Goal: Contribute content: Contribute content

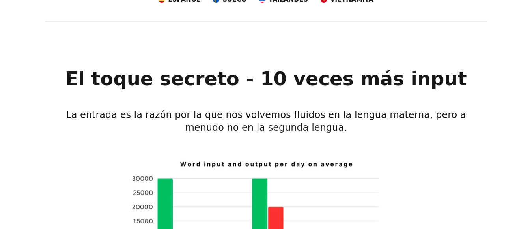
scroll to position [433, 0]
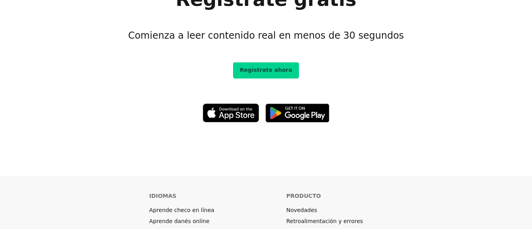
scroll to position [4292, 0]
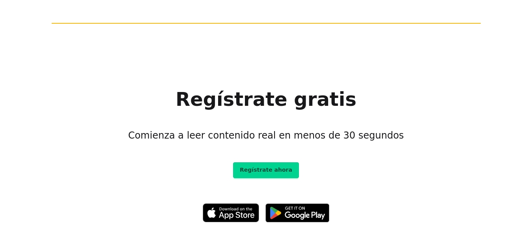
click at [277, 162] on link "Regístrate ahora" at bounding box center [266, 170] width 66 height 16
click at [268, 162] on link "Regístrate ahora" at bounding box center [266, 170] width 66 height 16
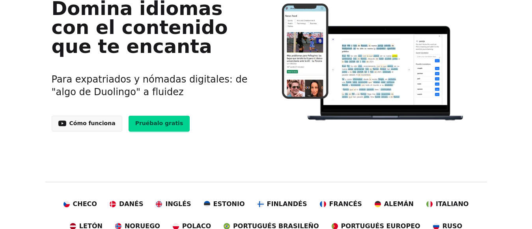
scroll to position [0, 0]
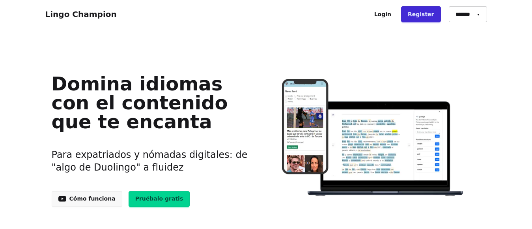
click at [148, 197] on link "Pruébalo gratis" at bounding box center [158, 199] width 61 height 16
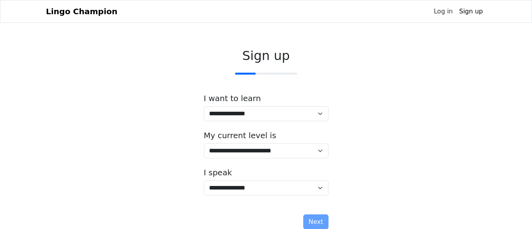
click at [446, 9] on link "Log in" at bounding box center [442, 12] width 25 height 16
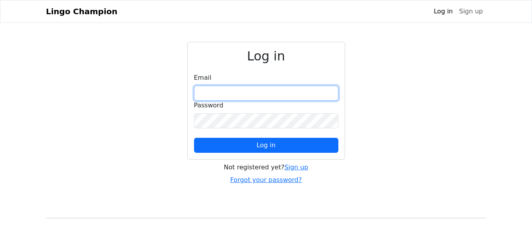
click at [224, 93] on input "email" at bounding box center [266, 93] width 144 height 15
type input "**********"
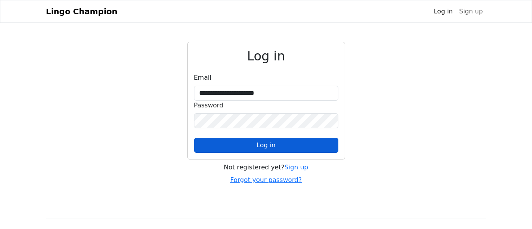
click at [265, 145] on span "Log in" at bounding box center [265, 144] width 19 height 7
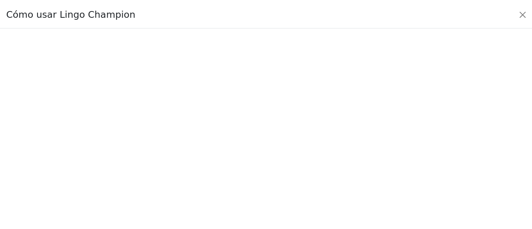
scroll to position [103, 0]
click at [530, 15] on button "Close" at bounding box center [529, 13] width 13 height 13
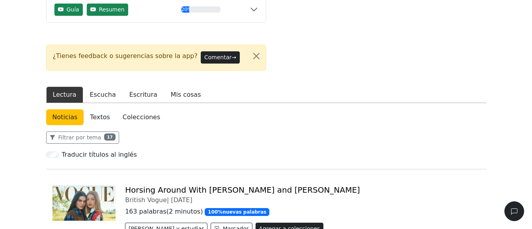
scroll to position [0, 0]
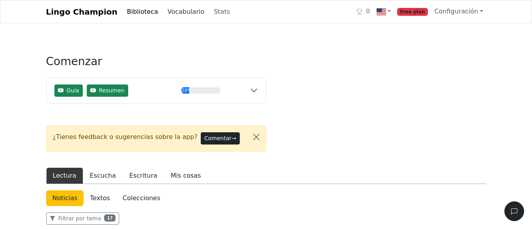
click at [165, 12] on link "Vocabulario" at bounding box center [185, 12] width 43 height 16
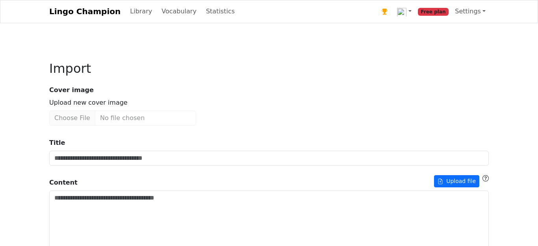
type input "**********"
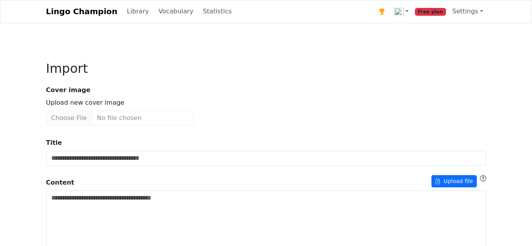
type input "**********"
type textarea "**********"
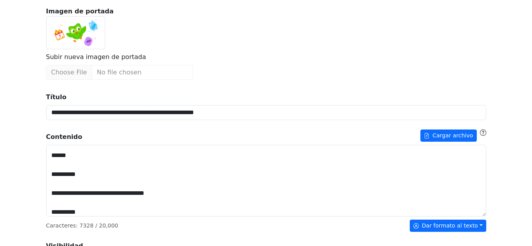
scroll to position [7585, 0]
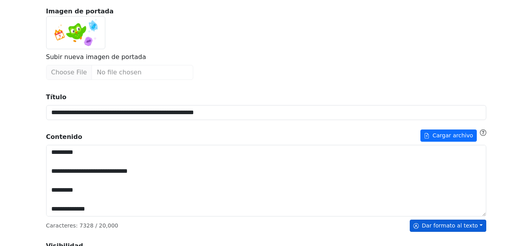
click at [480, 226] on button "Dar formato al texto" at bounding box center [447, 226] width 76 height 12
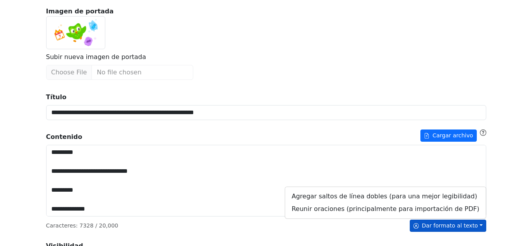
click at [525, 190] on div "**********" at bounding box center [266, 244] width 532 height 646
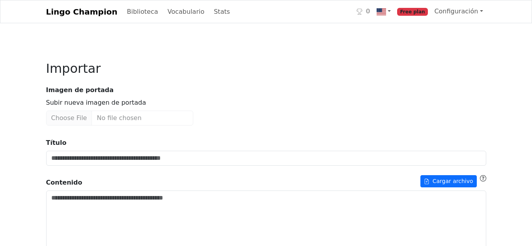
type input "**********"
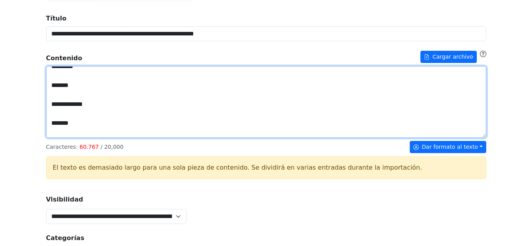
scroll to position [66982, 0]
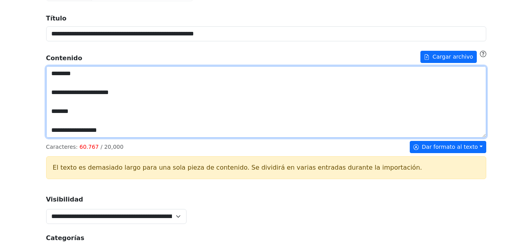
click at [473, 132] on textarea "Título" at bounding box center [266, 102] width 440 height 72
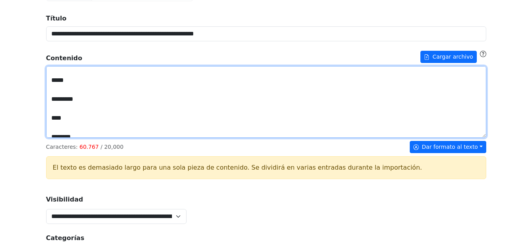
scroll to position [66627, 0]
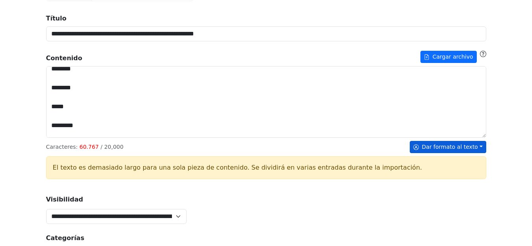
click at [468, 146] on button "Dar formato al texto" at bounding box center [447, 147] width 76 height 12
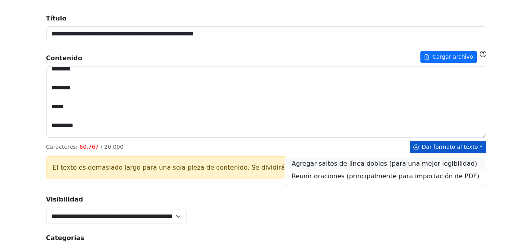
click at [379, 166] on link "Agregar saltos de línea dobles (para una mejor legibilidad)" at bounding box center [385, 164] width 200 height 13
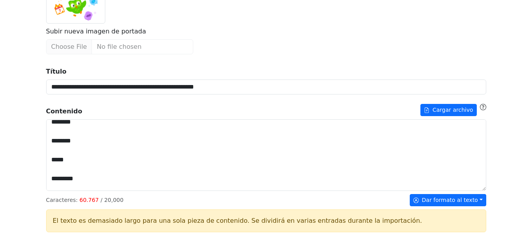
scroll to position [118, 0]
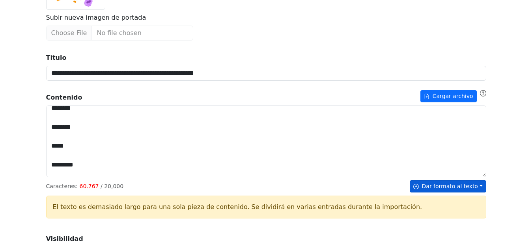
click at [479, 185] on button "Dar formato al texto" at bounding box center [447, 186] width 76 height 12
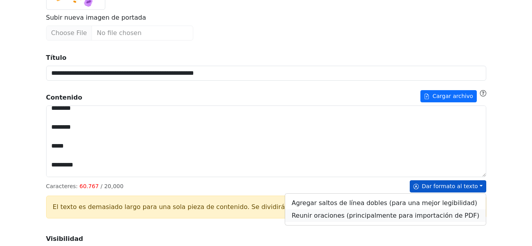
click at [446, 218] on link "Reunir oraciones (principalmente para importación de PDF)" at bounding box center [385, 216] width 200 height 13
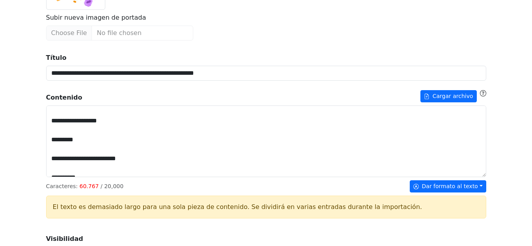
scroll to position [64144, 0]
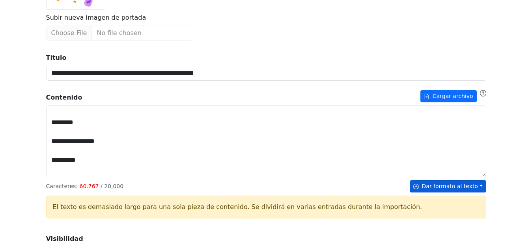
click at [443, 187] on button "Dar formato al texto" at bounding box center [447, 186] width 76 height 12
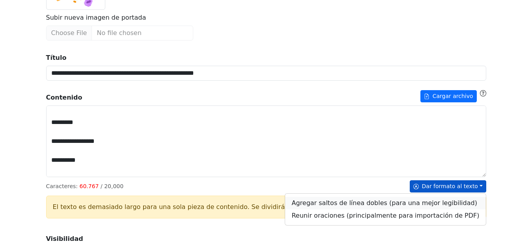
click at [376, 204] on link "Agregar saltos de línea dobles (para una mejor legibilidad)" at bounding box center [385, 203] width 200 height 13
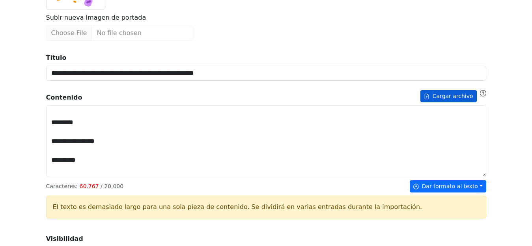
click at [459, 95] on button "Cargar archivo" at bounding box center [448, 96] width 56 height 12
click at [441, 94] on button "Cargar archivo" at bounding box center [448, 96] width 56 height 12
click at [452, 97] on button "Cargar archivo" at bounding box center [448, 96] width 56 height 12
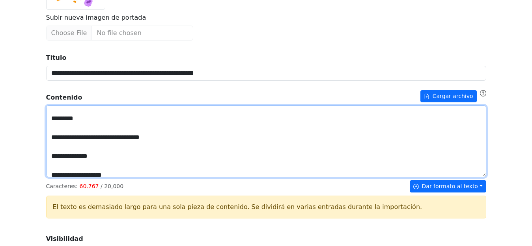
scroll to position [63835, 0]
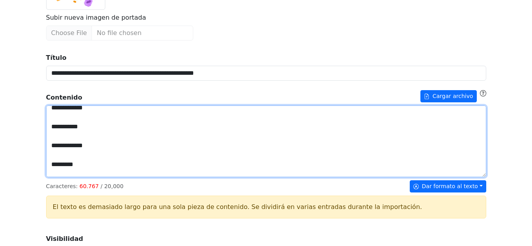
drag, startPoint x: 112, startPoint y: 173, endPoint x: 52, endPoint y: 110, distance: 87.8
click at [50, 110] on textarea "Título" at bounding box center [266, 142] width 440 height 72
click at [90, 131] on textarea "Título" at bounding box center [266, 142] width 440 height 72
type textarea "**********"
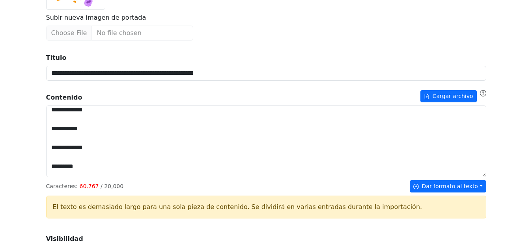
click at [482, 32] on div "Imagen de portada Subir nueva imagen de portada" at bounding box center [265, 3] width 449 height 73
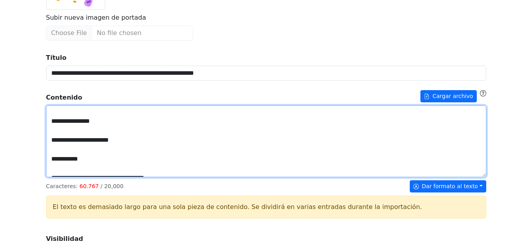
scroll to position [8432, 0]
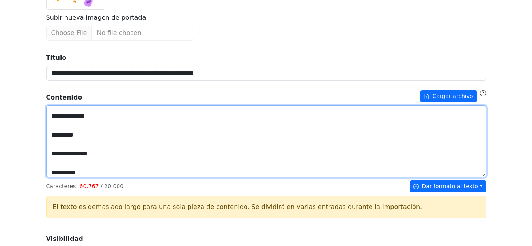
drag, startPoint x: 49, startPoint y: 113, endPoint x: 221, endPoint y: 262, distance: 226.9
click at [221, 246] on html "**********" at bounding box center [266, 221] width 532 height 678
click at [254, 131] on textarea "Título" at bounding box center [266, 142] width 440 height 72
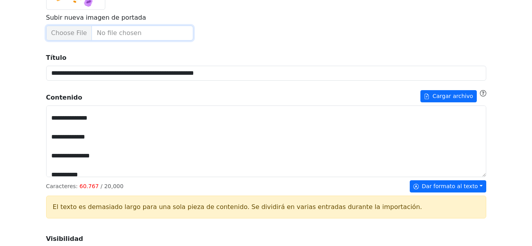
click at [99, 33] on input "Subir nueva imagen de portada" at bounding box center [119, 33] width 147 height 15
click at [147, 37] on input "Subir nueva imagen de portada" at bounding box center [119, 33] width 147 height 15
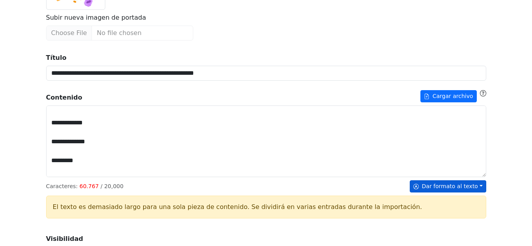
click at [480, 186] on button "Dar formato al texto" at bounding box center [447, 186] width 76 height 12
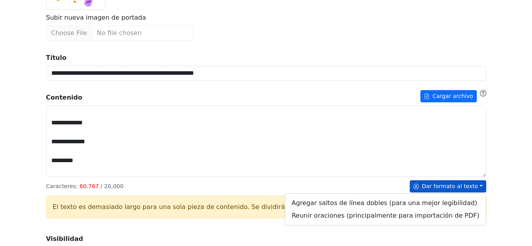
click at [483, 175] on textarea "Título" at bounding box center [266, 142] width 440 height 72
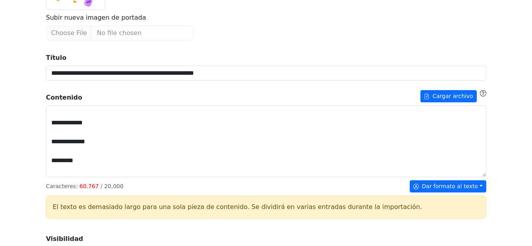
click at [484, 173] on textarea "Título" at bounding box center [266, 142] width 440 height 72
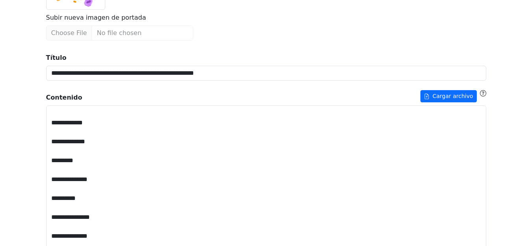
drag, startPoint x: 484, startPoint y: 173, endPoint x: 437, endPoint y: 225, distance: 70.1
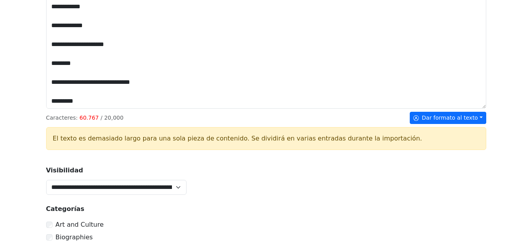
scroll to position [277, 0]
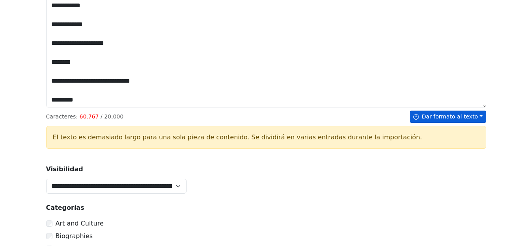
click at [452, 117] on button "Dar formato al texto" at bounding box center [447, 117] width 76 height 12
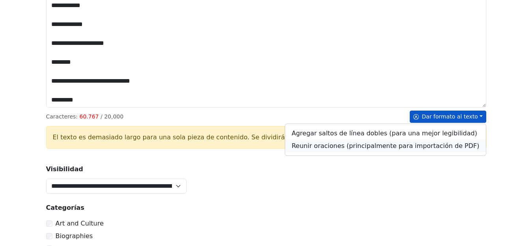
click at [420, 147] on link "Reunir oraciones (principalmente para importación de PDF)" at bounding box center [385, 146] width 200 height 13
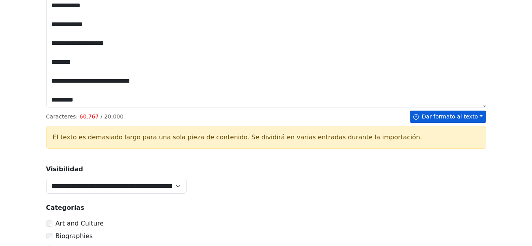
click at [481, 116] on button "Dar formato al texto" at bounding box center [447, 117] width 76 height 12
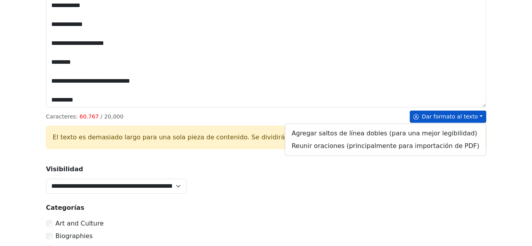
click at [391, 199] on div "**********" at bounding box center [266, 159] width 440 height 542
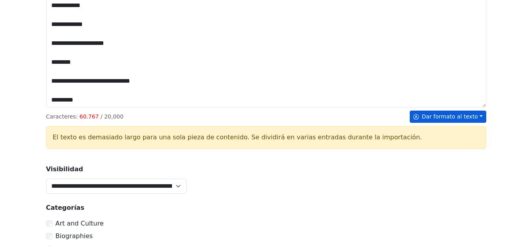
click at [476, 113] on button "Dar formato al texto" at bounding box center [447, 117] width 76 height 12
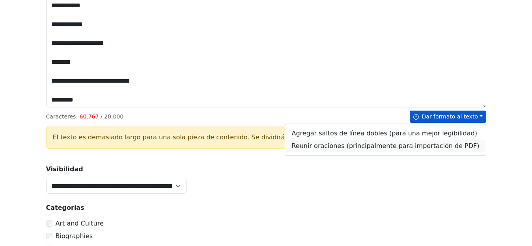
click at [439, 148] on link "Reunir oraciones (principalmente para importación de PDF)" at bounding box center [385, 146] width 200 height 13
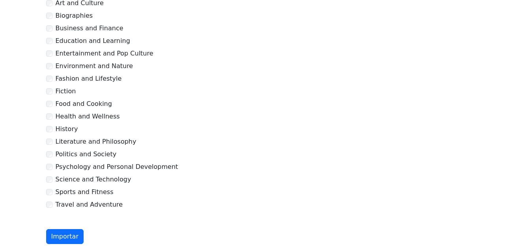
scroll to position [521, 0]
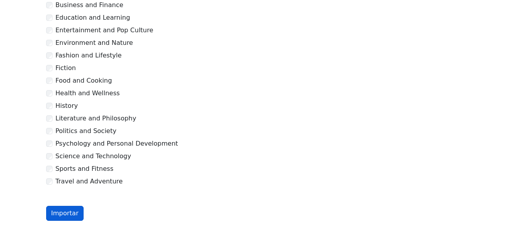
click at [63, 216] on button "Importar" at bounding box center [64, 213] width 37 height 15
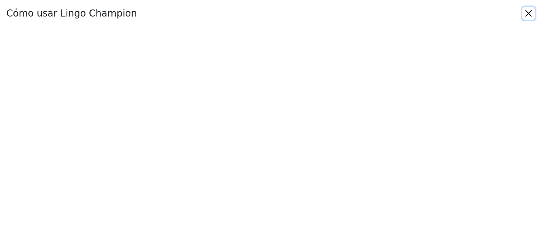
click at [530, 14] on button "Close" at bounding box center [529, 13] width 13 height 13
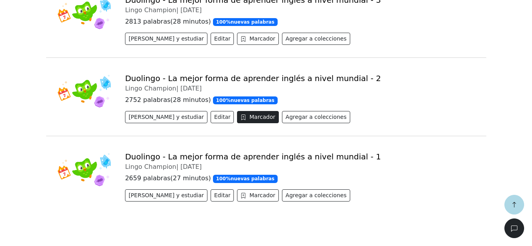
scroll to position [352, 0]
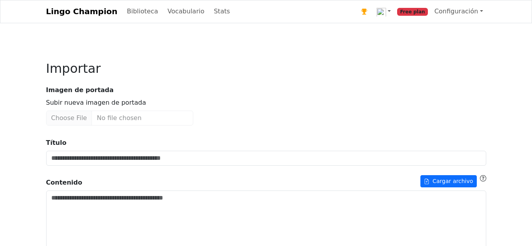
type input "**********"
type textarea "**********"
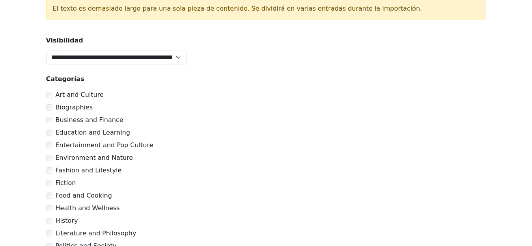
scroll to position [275, 0]
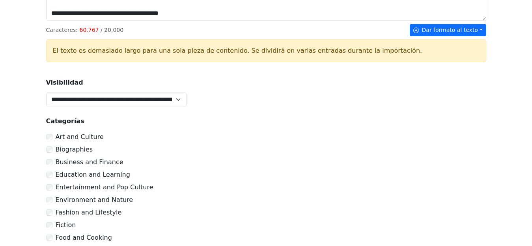
click at [49, 137] on div "Art and Culture" at bounding box center [266, 136] width 440 height 9
click at [49, 148] on div "Biographies" at bounding box center [266, 149] width 440 height 9
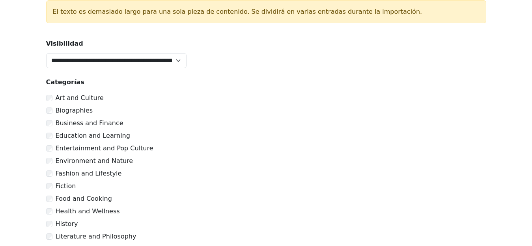
scroll to position [314, 0]
click at [52, 125] on div "Business and Finance" at bounding box center [266, 122] width 440 height 9
drag, startPoint x: 50, startPoint y: 140, endPoint x: 56, endPoint y: 147, distance: 9.3
click at [50, 140] on div "Education and Learning" at bounding box center [266, 135] width 440 height 9
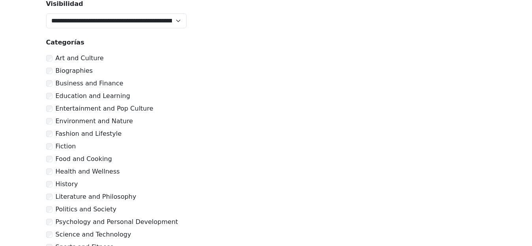
click at [50, 110] on div "Entertainment and Pop Culture" at bounding box center [266, 108] width 440 height 9
click at [48, 122] on div "Environment and Nature" at bounding box center [266, 121] width 440 height 9
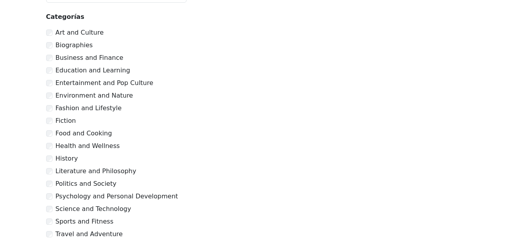
scroll to position [393, 0]
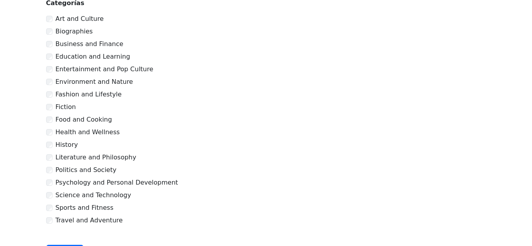
click at [51, 93] on div "Fashion and Lifestyle" at bounding box center [266, 94] width 440 height 9
drag, startPoint x: 49, startPoint y: 106, endPoint x: 49, endPoint y: 110, distance: 4.3
click at [49, 107] on div "Fiction" at bounding box center [266, 106] width 440 height 9
click at [50, 121] on div "Food and Cooking" at bounding box center [266, 119] width 440 height 9
click at [52, 134] on div "Health and Wellness" at bounding box center [266, 132] width 440 height 9
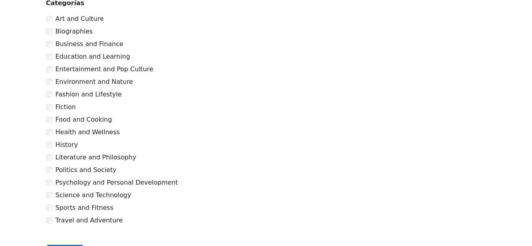
click at [52, 147] on div "History" at bounding box center [266, 144] width 440 height 9
click at [50, 158] on div "Literature and Philosophy" at bounding box center [266, 157] width 440 height 9
click at [50, 159] on div "Literature and Philosophy" at bounding box center [266, 157] width 440 height 9
drag, startPoint x: 50, startPoint y: 169, endPoint x: 49, endPoint y: 175, distance: 5.2
click at [50, 170] on div "Politics and Society" at bounding box center [266, 170] width 440 height 9
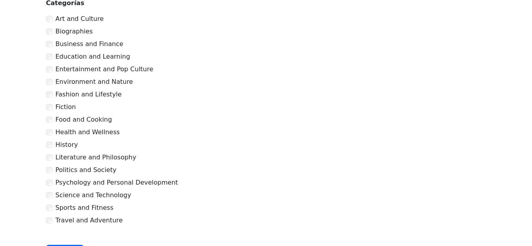
click at [48, 186] on div "Psychology and Personal Development" at bounding box center [266, 182] width 440 height 9
click at [47, 154] on div "Literature and Philosophy" at bounding box center [266, 157] width 440 height 9
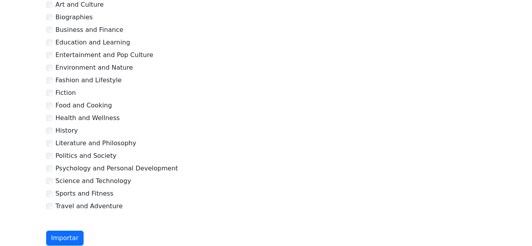
scroll to position [432, 0]
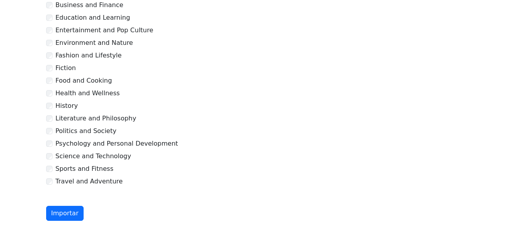
click at [50, 156] on div "Science and Technology" at bounding box center [266, 156] width 440 height 9
click at [50, 169] on div "Sports and Fitness" at bounding box center [266, 168] width 440 height 9
click at [50, 181] on div "Travel and Adventure" at bounding box center [266, 181] width 440 height 9
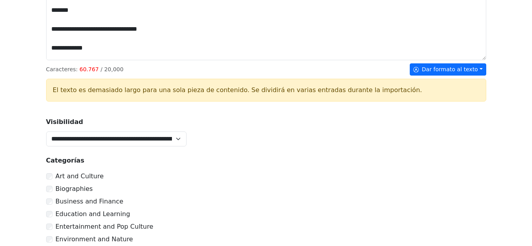
scroll to position [275, 0]
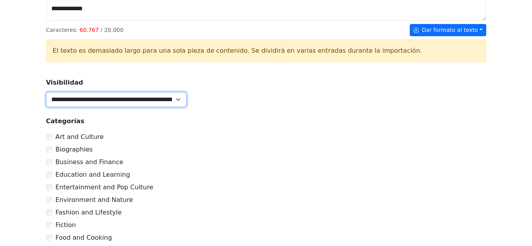
click at [178, 98] on select "**********" at bounding box center [116, 99] width 140 height 15
click at [380, 177] on div "Education and Learning" at bounding box center [266, 174] width 440 height 9
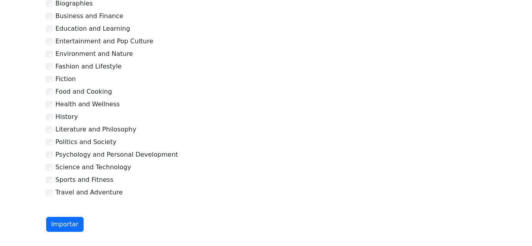
scroll to position [432, 0]
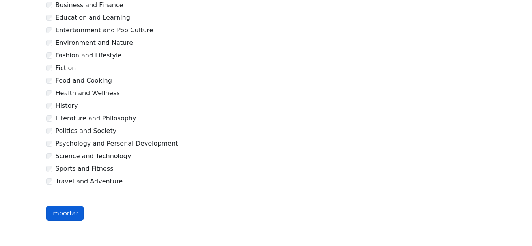
click at [67, 216] on button "Importar" at bounding box center [64, 213] width 37 height 15
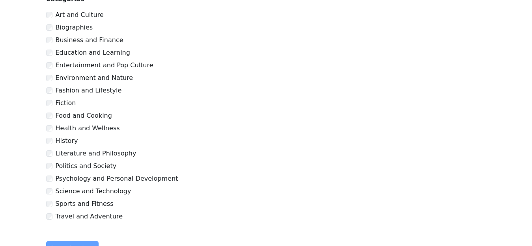
scroll to position [468, 0]
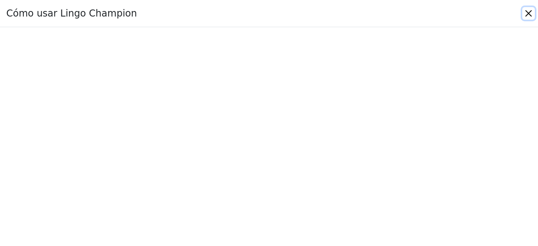
click at [530, 13] on button "Close" at bounding box center [529, 13] width 13 height 13
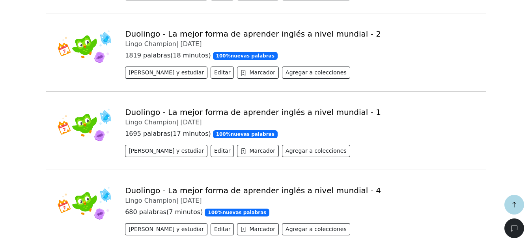
scroll to position [535, 0]
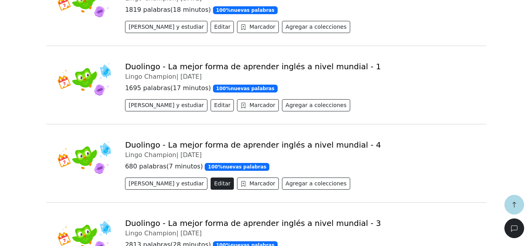
click at [210, 187] on button "Editar" at bounding box center [221, 184] width 23 height 12
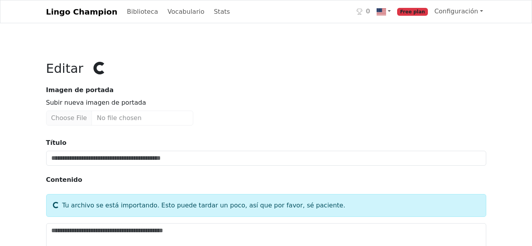
type input "**********"
type textarea "**********"
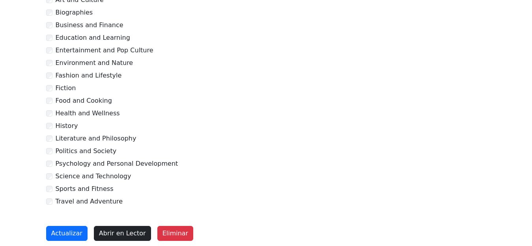
scroll to position [397, 0]
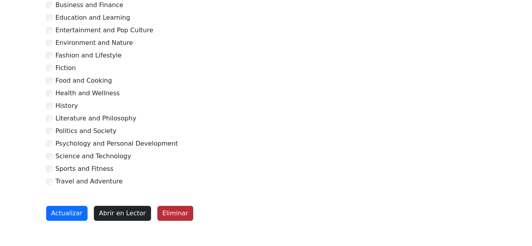
click at [166, 216] on button "Eliminar" at bounding box center [175, 213] width 36 height 15
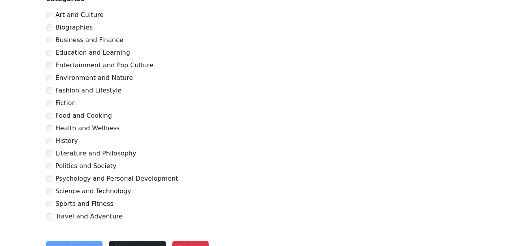
scroll to position [433, 0]
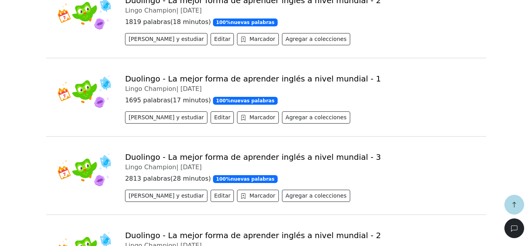
scroll to position [521, 0]
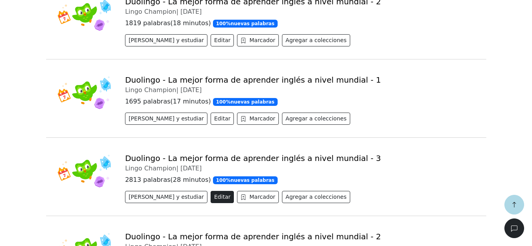
click at [210, 200] on button "Editar" at bounding box center [221, 197] width 23 height 12
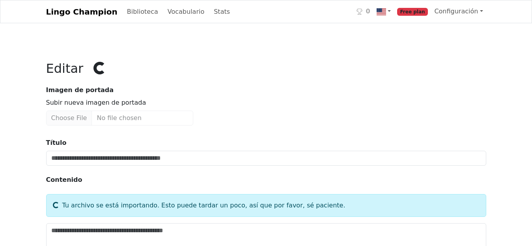
type input "**********"
type textarea "**********"
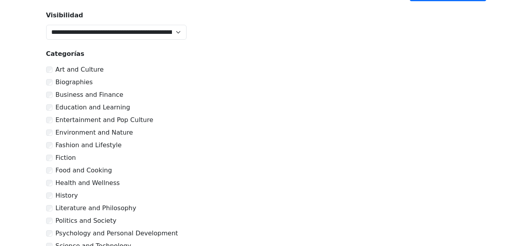
scroll to position [394, 0]
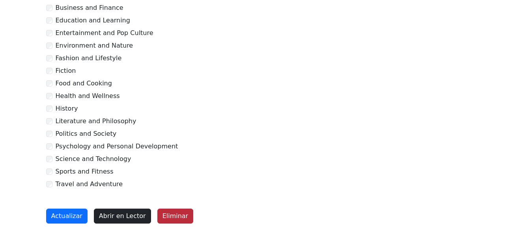
click at [163, 213] on button "Eliminar" at bounding box center [175, 216] width 36 height 15
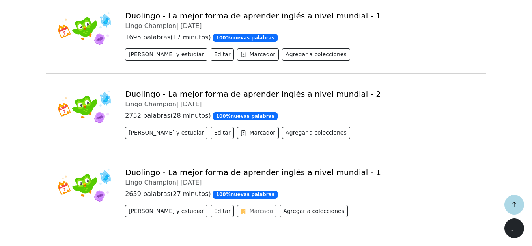
scroll to position [591, 0]
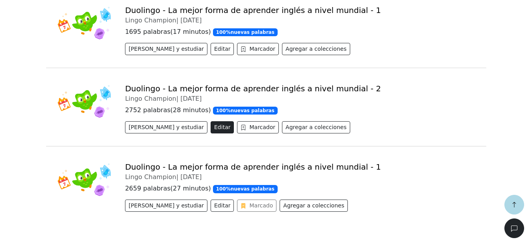
click at [210, 128] on button "Editar" at bounding box center [221, 127] width 23 height 12
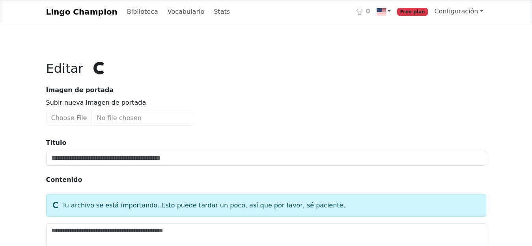
type input "**********"
type textarea "**********"
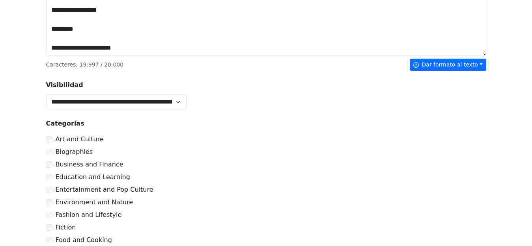
scroll to position [397, 0]
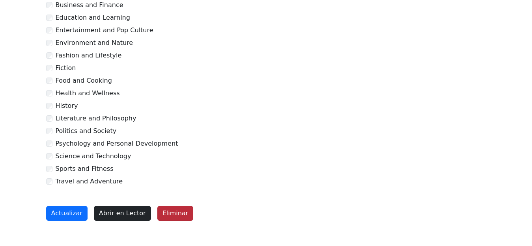
click at [168, 213] on button "Eliminar" at bounding box center [175, 213] width 36 height 15
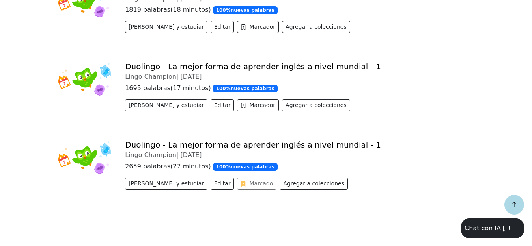
scroll to position [536, 0]
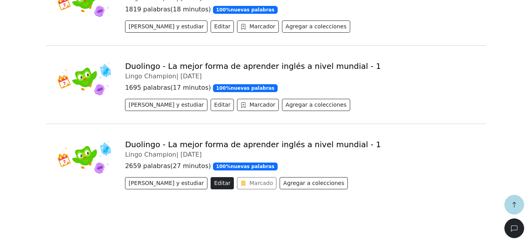
click at [210, 185] on button "Editar" at bounding box center [221, 183] width 23 height 12
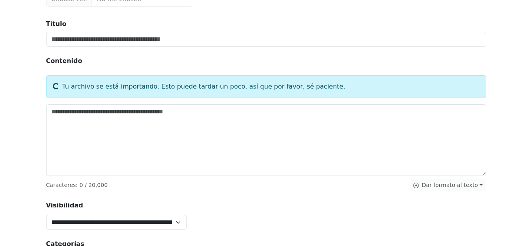
type input "**********"
type textarea "**********"
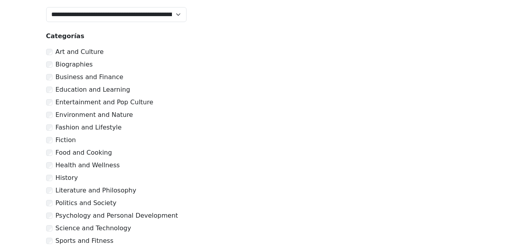
scroll to position [397, 0]
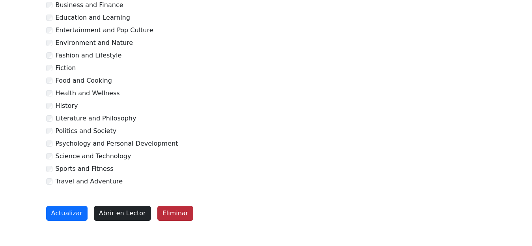
click at [169, 215] on button "Eliminar" at bounding box center [175, 213] width 36 height 15
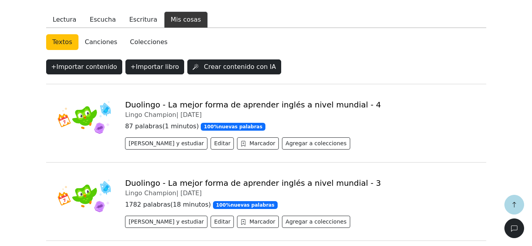
scroll to position [154, 0]
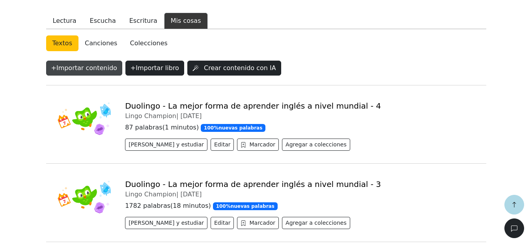
click at [95, 71] on button "+ Importar contenido" at bounding box center [84, 68] width 76 height 15
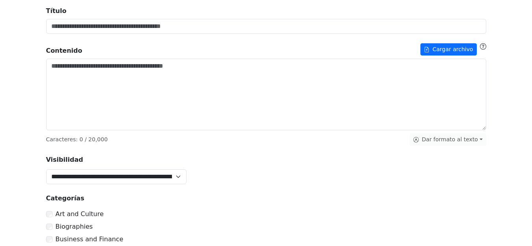
scroll to position [79, 0]
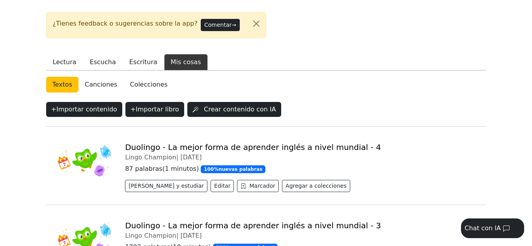
scroll to position [118, 0]
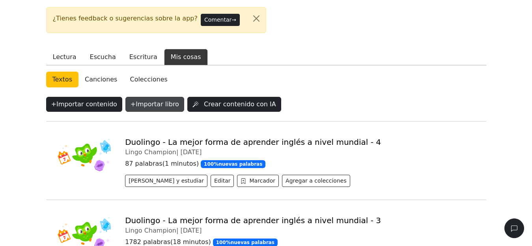
click at [144, 105] on button "+ Importar libro" at bounding box center [154, 104] width 59 height 15
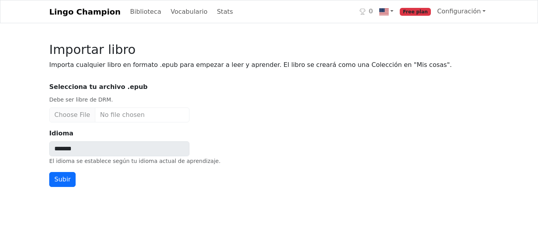
click at [75, 147] on input "*******" at bounding box center [119, 148] width 140 height 15
click at [81, 147] on input "*******" at bounding box center [119, 148] width 140 height 15
click at [104, 117] on input "Selecciona tu archivo .epub Debe ser libre de DRM." at bounding box center [119, 115] width 140 height 15
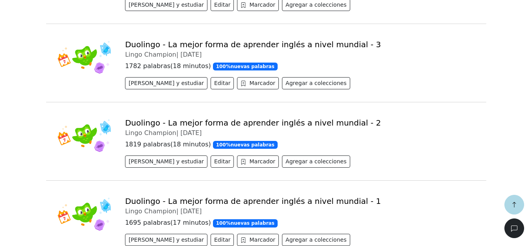
scroll to position [352, 0]
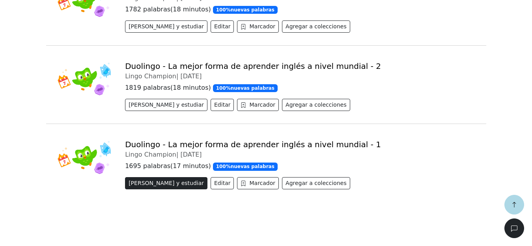
click at [153, 184] on button "Leer y estudiar" at bounding box center [166, 183] width 82 height 12
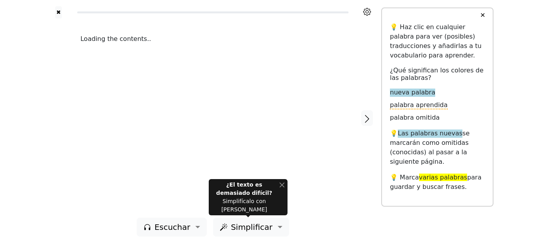
click at [405, 106] on span "palabra aprendida" at bounding box center [419, 105] width 58 height 8
click at [392, 133] on p "💡 Las palabras nuevas se marcarán como omitidas (conocidas) al pasar a la sigui…" at bounding box center [437, 148] width 95 height 38
click at [483, 15] on button "✕" at bounding box center [483, 15] width 15 height 14
click at [58, 13] on div "✖" at bounding box center [59, 12] width 28 height 12
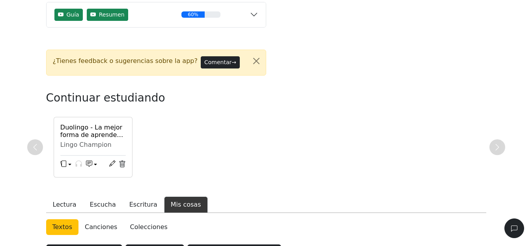
scroll to position [79, 0]
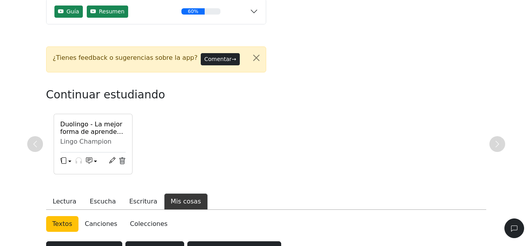
click at [68, 163] on button "button" at bounding box center [65, 162] width 11 height 12
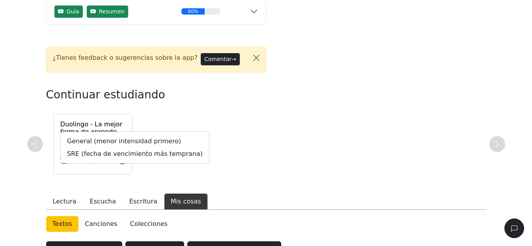
click at [352, 149] on div "Duolingo - La mejor forma de aprender inglés a nivel mundial - 1 Lingo Champion…" at bounding box center [266, 144] width 440 height 61
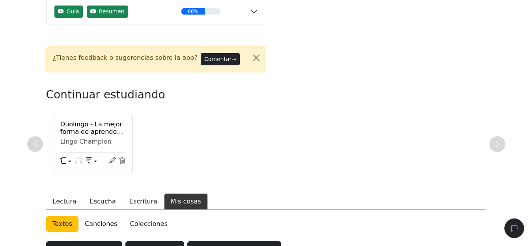
click at [84, 136] on h6 "Duolingo - La mejor forma de aprender inglés a nivel mundial - 1" at bounding box center [92, 128] width 65 height 15
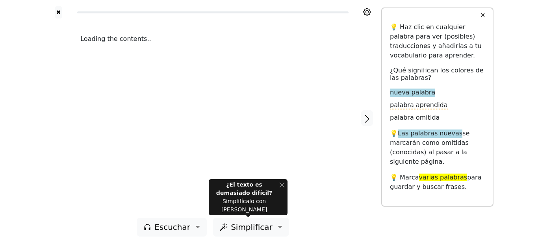
click at [482, 15] on button "✕" at bounding box center [483, 15] width 15 height 14
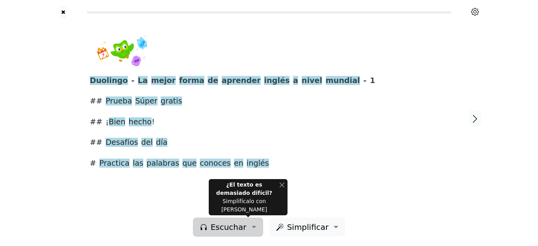
click at [253, 227] on button "Escuchar" at bounding box center [228, 227] width 70 height 19
click at [414, 182] on div "Duolingo - La mejor forma de aprender inglés a nivel mundial - 1 ## Prueba Súpe…" at bounding box center [269, 118] width 374 height 199
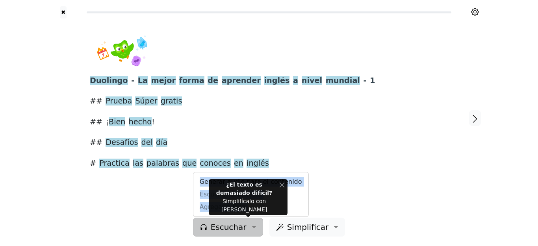
click at [414, 182] on div "Duolingo - La mejor forma de aprender inglés a nivel mundial - 1 ## Prueba Súpe…" at bounding box center [269, 118] width 374 height 199
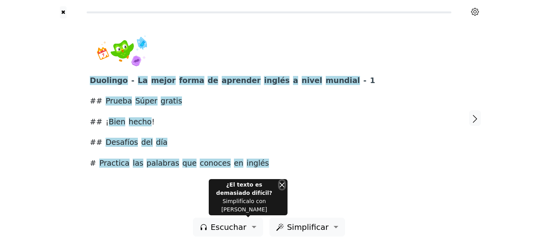
click at [280, 189] on button "Close" at bounding box center [282, 185] width 5 height 8
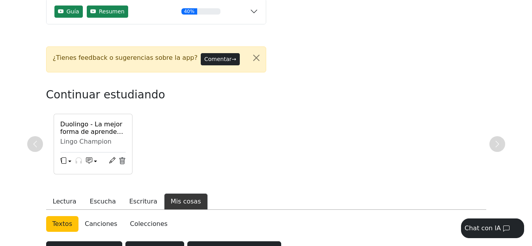
scroll to position [156, 0]
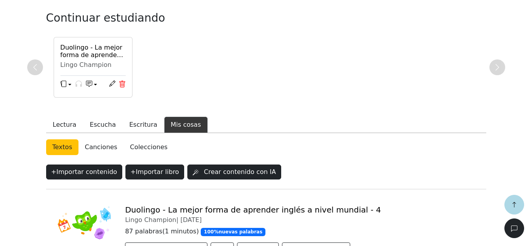
click at [121, 84] on icon at bounding box center [122, 84] width 7 height 7
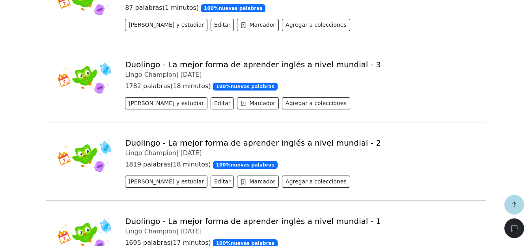
scroll to position [194, 0]
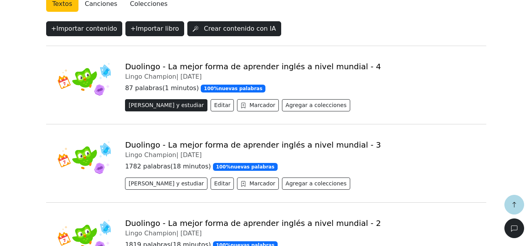
click at [151, 106] on button "Leer y estudiar" at bounding box center [166, 105] width 82 height 12
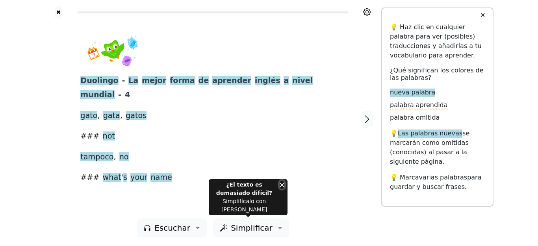
click at [284, 189] on button "Close" at bounding box center [282, 185] width 5 height 8
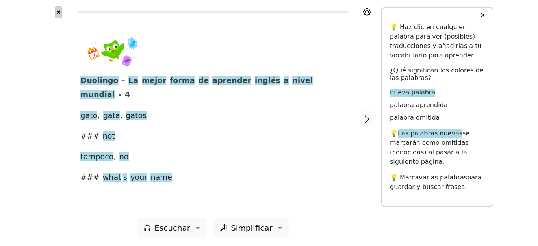
click at [58, 13] on button "✖" at bounding box center [58, 12] width 7 height 12
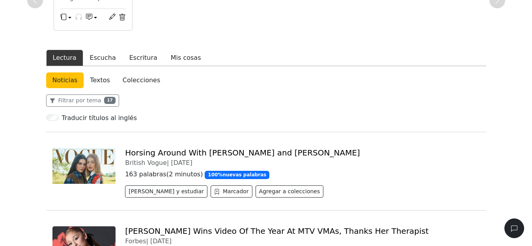
scroll to position [70, 0]
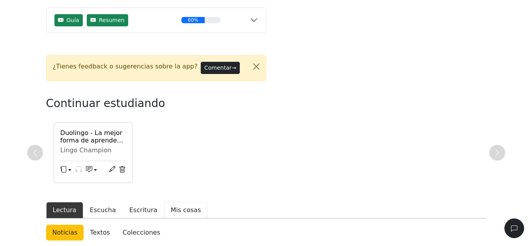
click at [171, 211] on button "Mis cosas" at bounding box center [186, 210] width 44 height 17
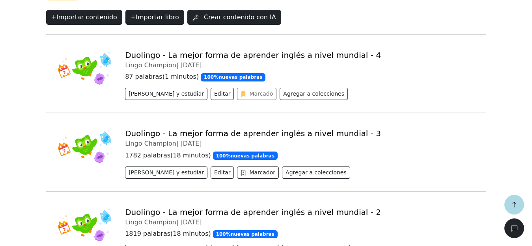
scroll to position [385, 0]
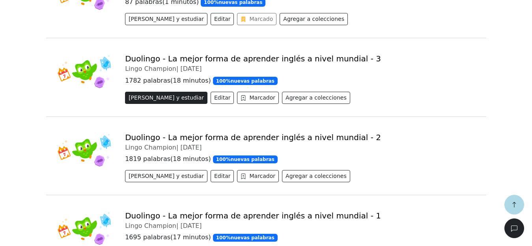
click at [156, 98] on button "Leer y estudiar" at bounding box center [166, 98] width 82 height 12
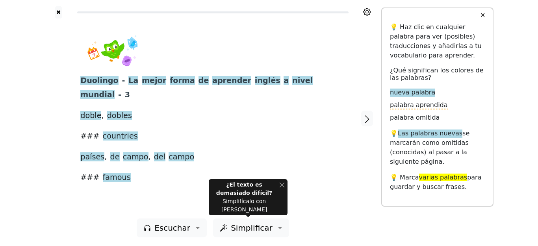
click at [365, 13] on icon at bounding box center [367, 12] width 8 height 8
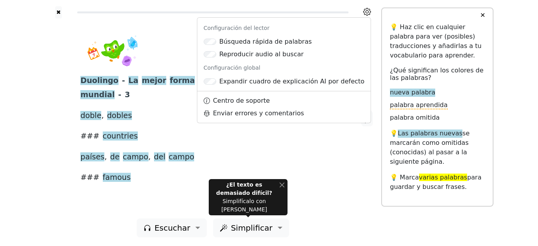
click at [308, 167] on div "Duolingo - La mejor forma de aprender inglés a nivel mundial - 3 doble , dobles…" at bounding box center [212, 109] width 265 height 151
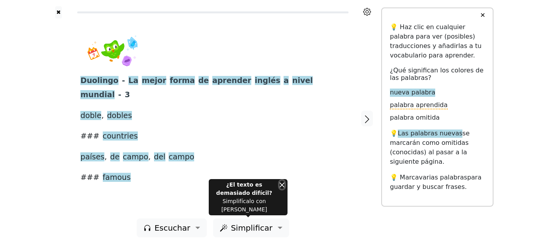
click at [281, 189] on button "Close" at bounding box center [282, 185] width 5 height 8
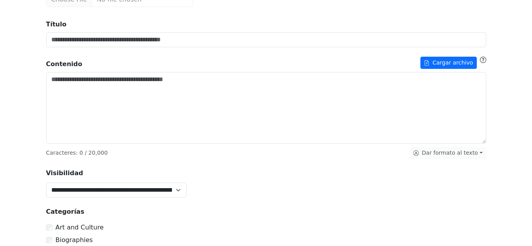
scroll to position [118, 0]
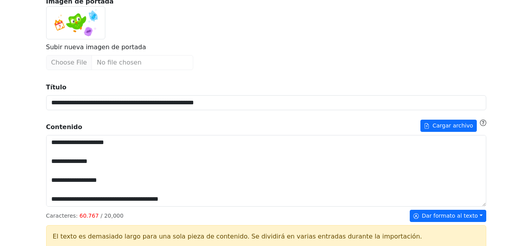
scroll to position [158, 0]
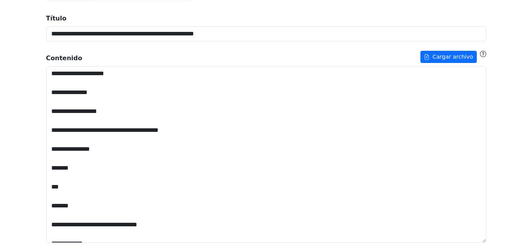
drag, startPoint x: 483, startPoint y: 135, endPoint x: 524, endPoint y: 262, distance: 133.0
click at [524, 246] on html "**********" at bounding box center [266, 233] width 532 height 783
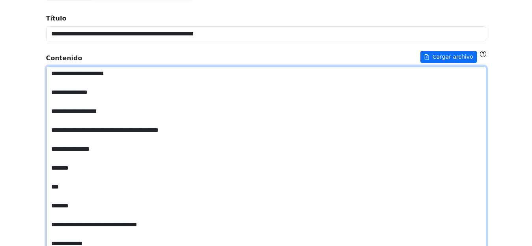
drag, startPoint x: 179, startPoint y: 132, endPoint x: 28, endPoint y: 127, distance: 150.6
click at [28, 127] on div "**********" at bounding box center [266, 244] width 532 height 805
click at [197, 154] on textarea "Título" at bounding box center [266, 165] width 440 height 198
click at [109, 170] on textarea "Título" at bounding box center [266, 165] width 440 height 198
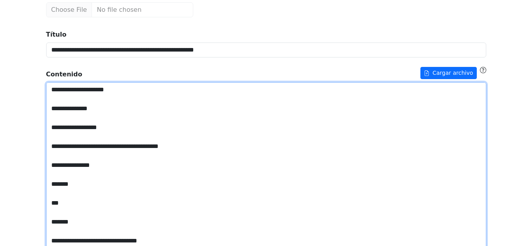
scroll to position [197, 0]
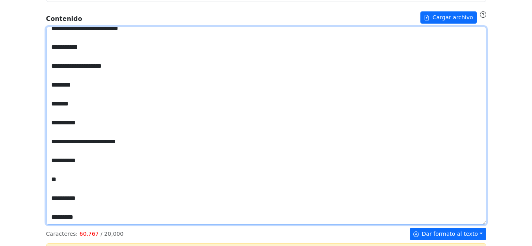
drag, startPoint x: 98, startPoint y: 45, endPoint x: 221, endPoint y: 235, distance: 226.9
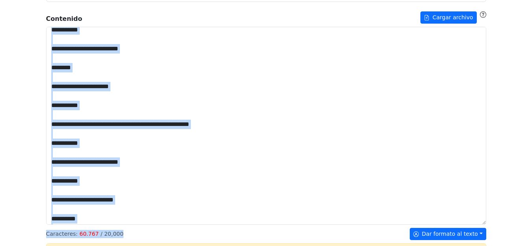
scroll to position [27642, 0]
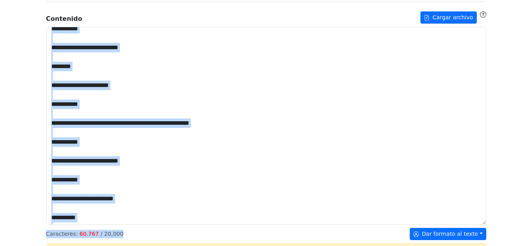
drag, startPoint x: 221, startPoint y: 235, endPoint x: 84, endPoint y: 215, distance: 138.2
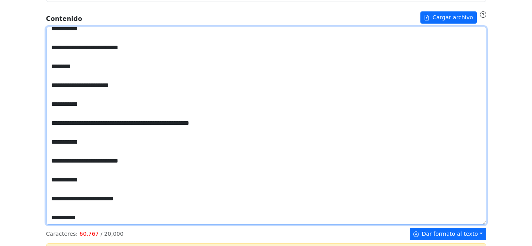
click at [89, 216] on textarea "Título" at bounding box center [266, 126] width 440 height 198
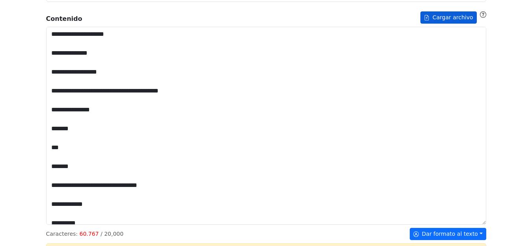
click at [445, 19] on button "Cargar archivo" at bounding box center [448, 17] width 56 height 12
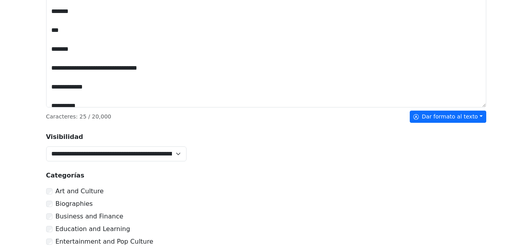
scroll to position [118, 0]
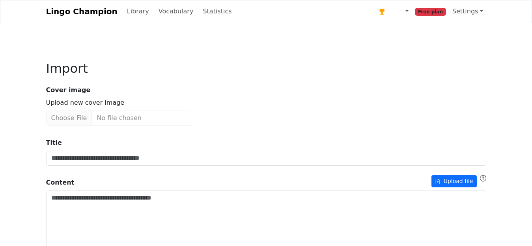
type input "**********"
type textarea "**********"
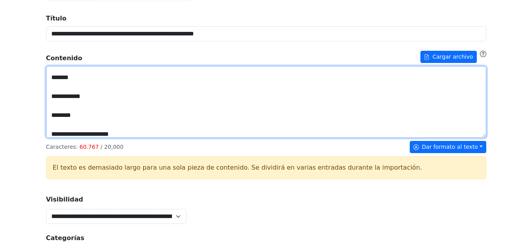
scroll to position [66982, 0]
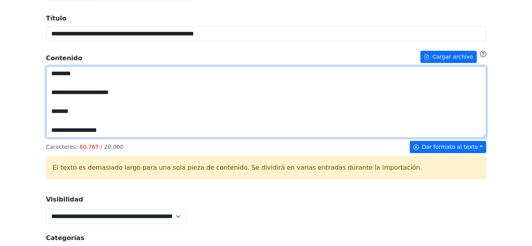
drag, startPoint x: 49, startPoint y: 74, endPoint x: 203, endPoint y: 174, distance: 182.9
click at [203, 175] on div "**********" at bounding box center [266, 233] width 440 height 453
